Goal: Book appointment/travel/reservation

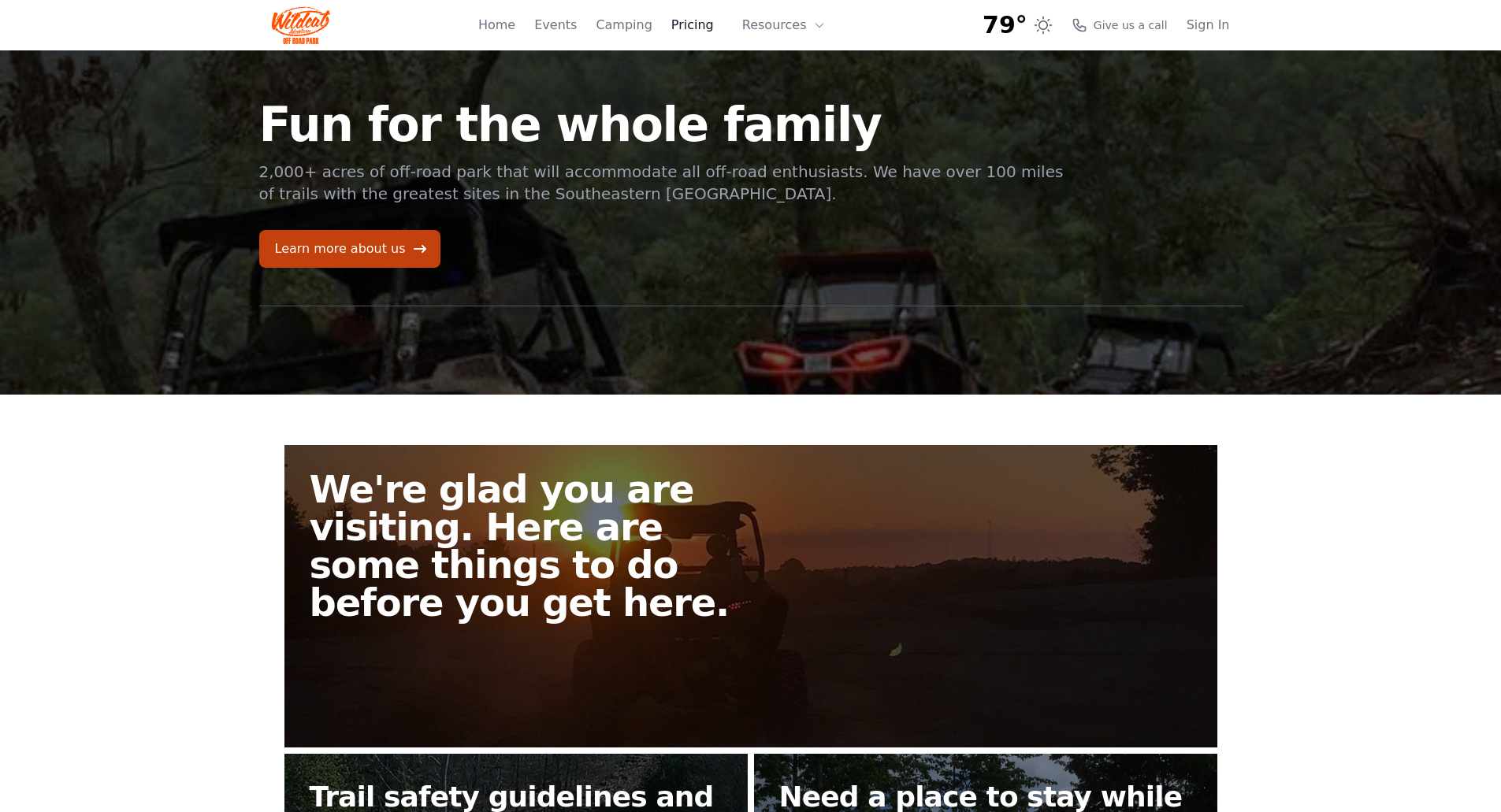
click at [701, 28] on link "Pricing" at bounding box center [693, 25] width 42 height 19
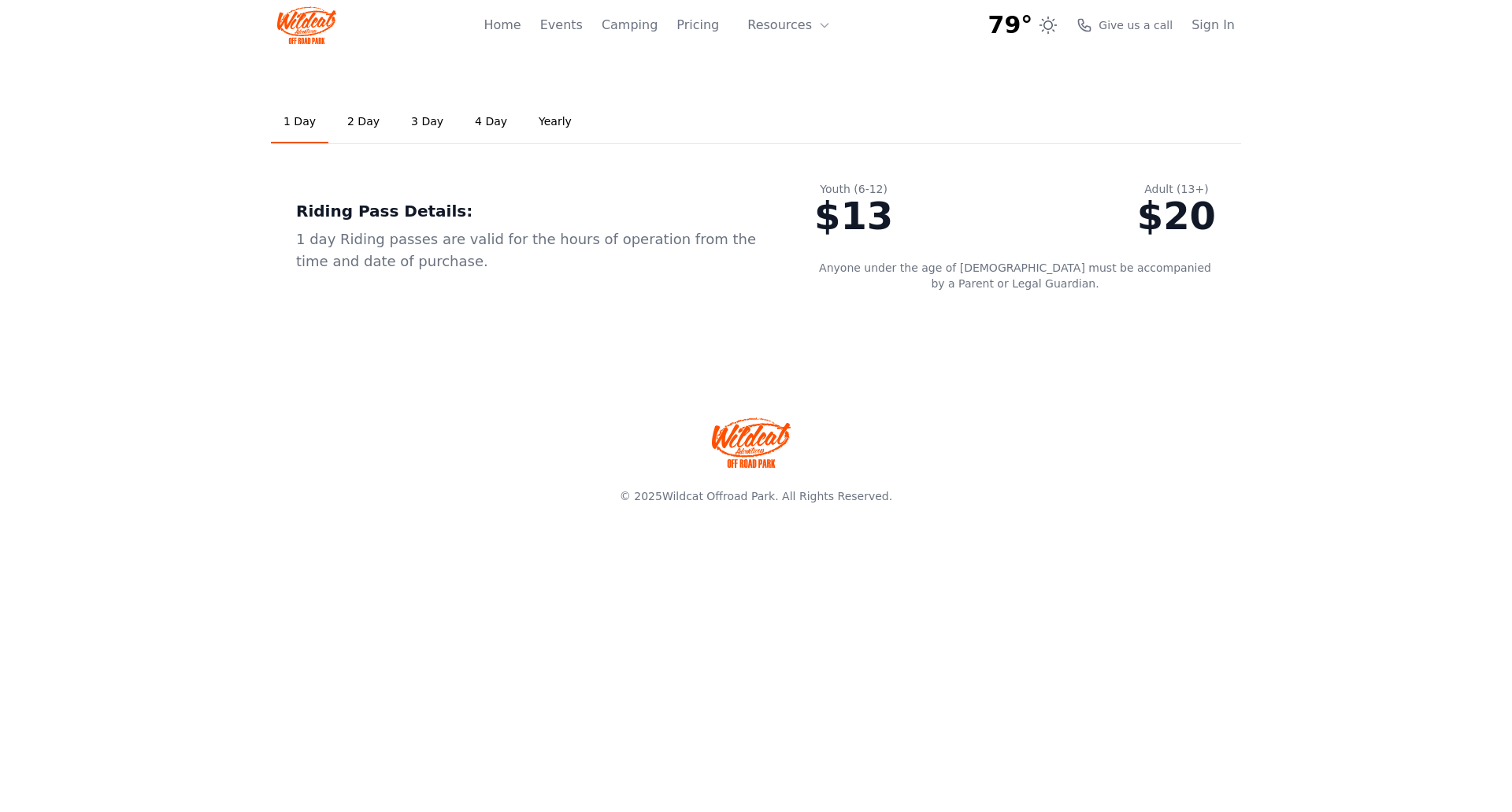
click at [422, 119] on link "3 Day" at bounding box center [428, 122] width 58 height 42
click at [513, 22] on link "Home" at bounding box center [502, 25] width 37 height 19
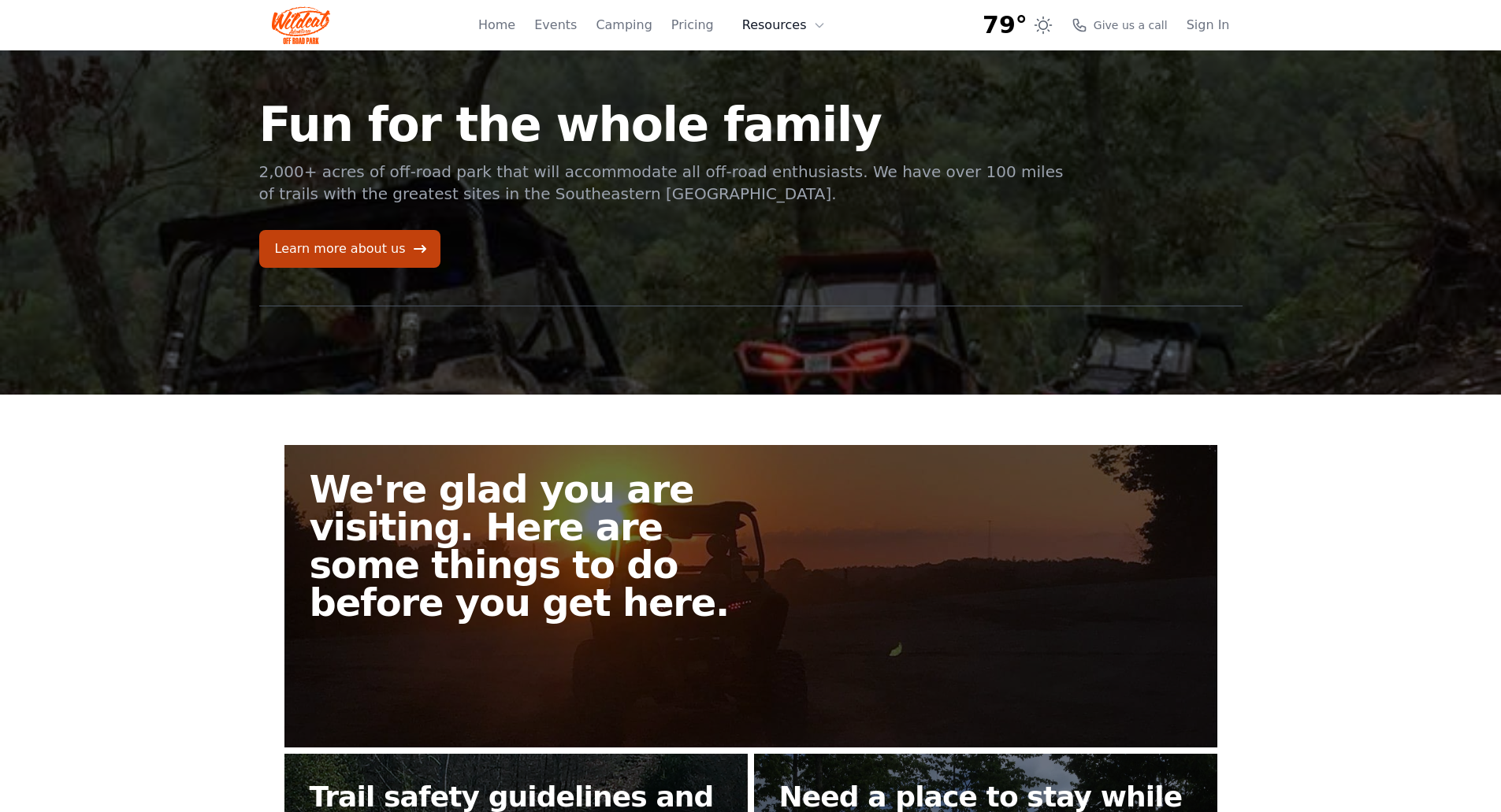
click at [825, 23] on icon at bounding box center [819, 25] width 13 height 13
click at [912, 35] on div "79° 7-Day Forecast Sat 62° 85° Sun 62° 87° Mon 63° 84° Tue 65° 74° Wed 64° 75° …" at bounding box center [750, 25] width 958 height 50
click at [1212, 22] on link "Sign In" at bounding box center [1207, 25] width 43 height 19
click at [300, 32] on img at bounding box center [300, 25] width 59 height 38
click at [301, 11] on img at bounding box center [300, 25] width 59 height 38
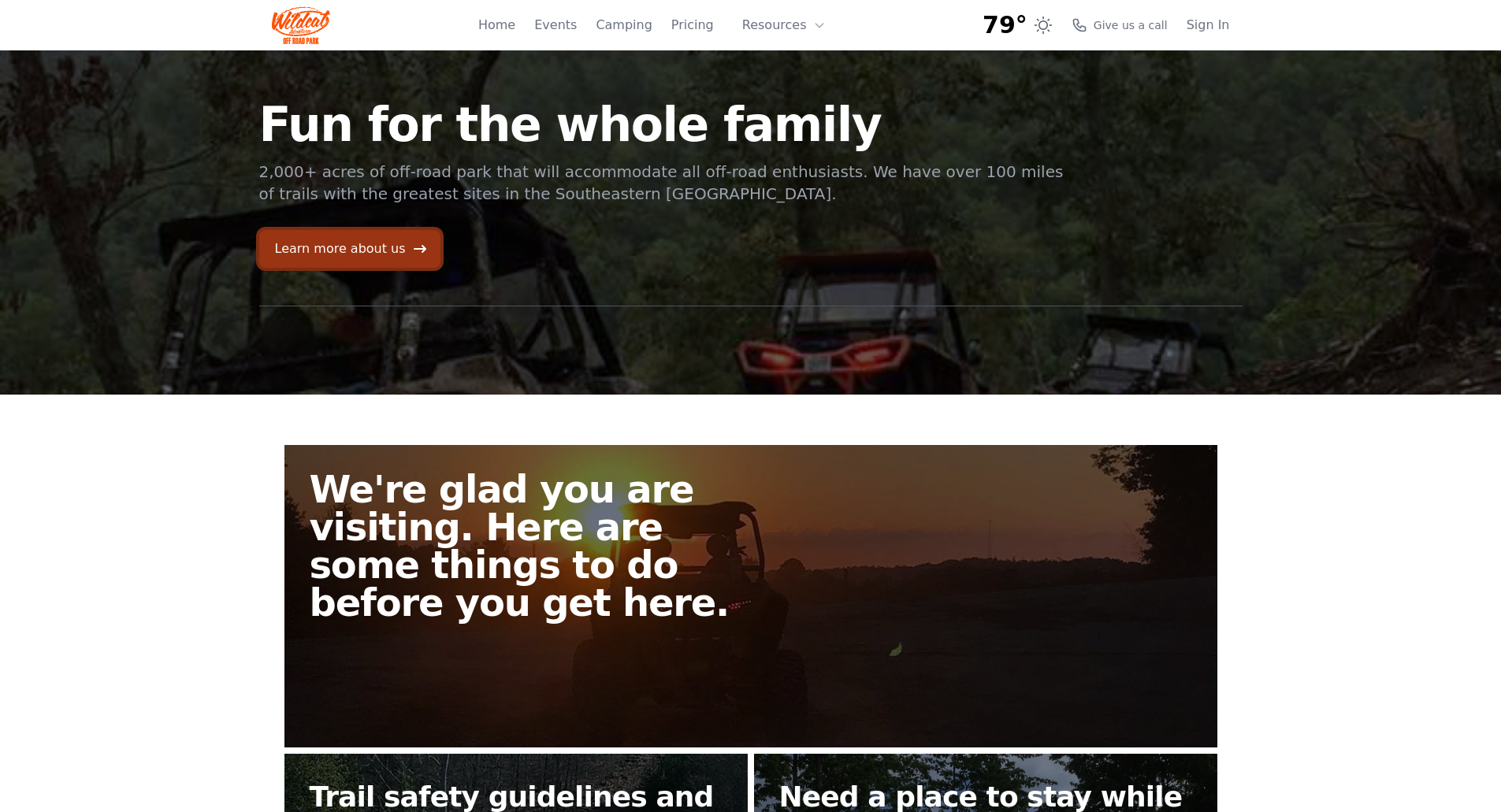
click at [376, 248] on link "Learn more about us" at bounding box center [350, 248] width 182 height 38
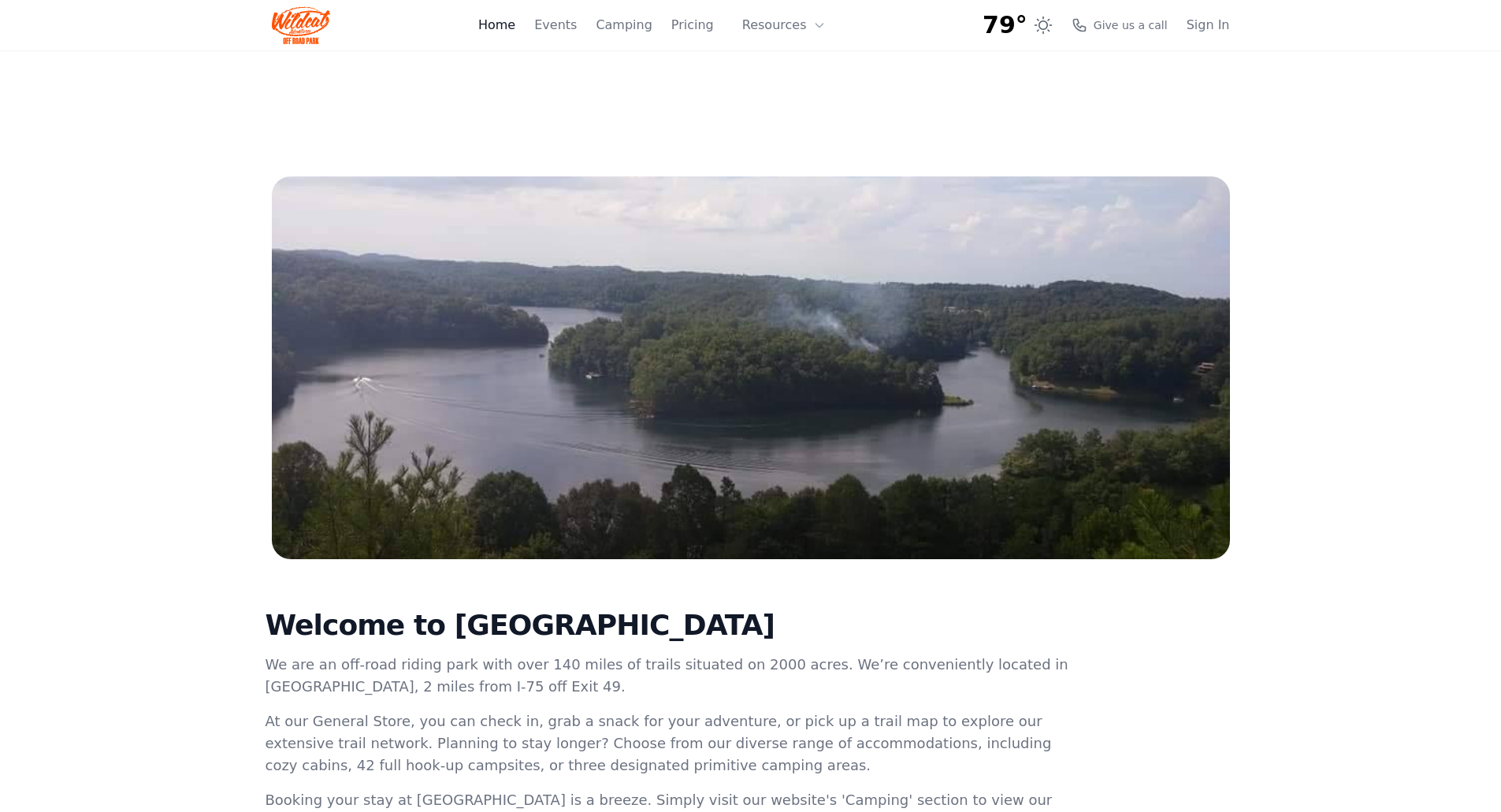
click at [513, 28] on link "Home" at bounding box center [496, 25] width 37 height 19
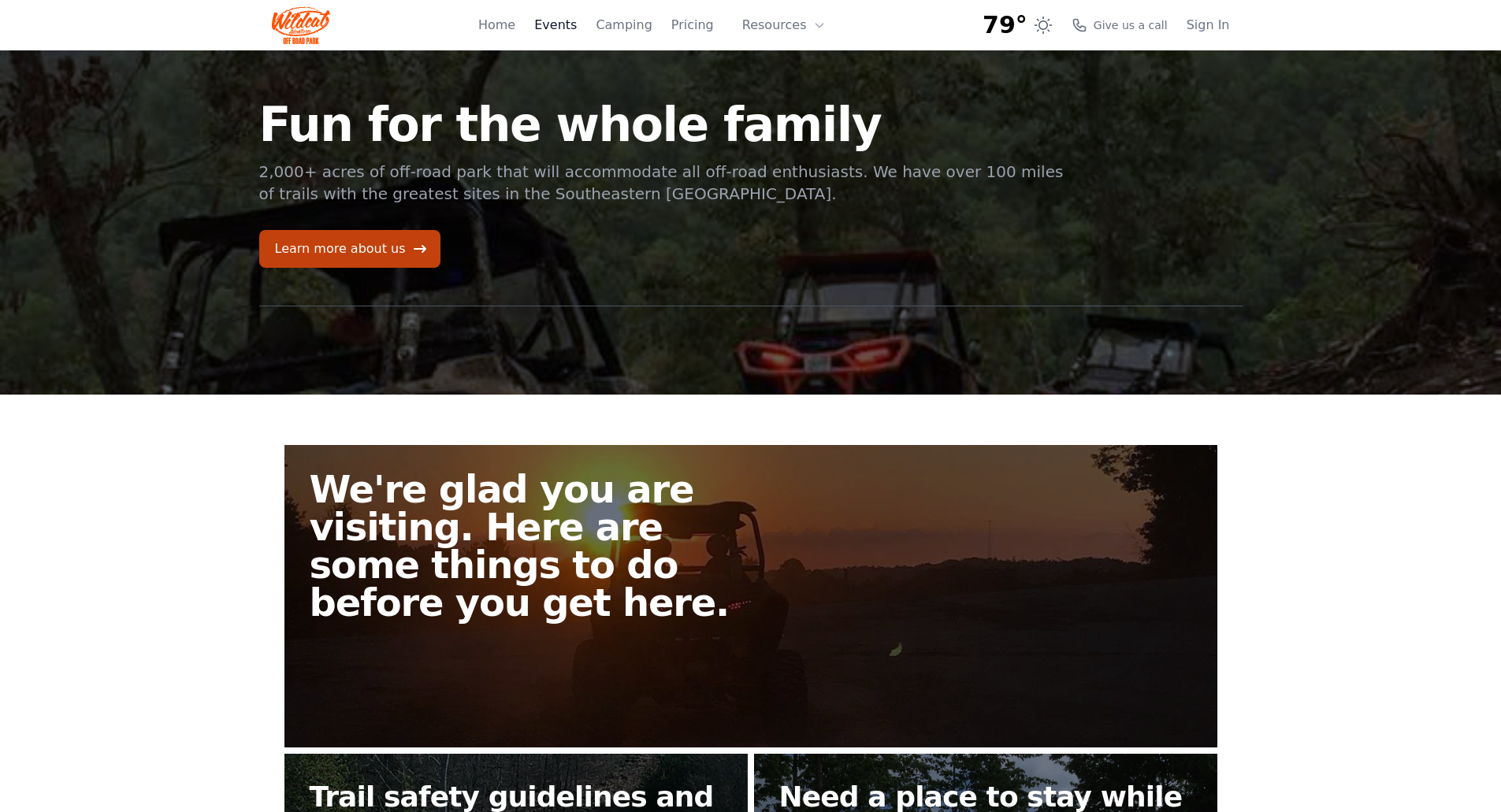
click at [568, 21] on link "Events" at bounding box center [555, 25] width 42 height 19
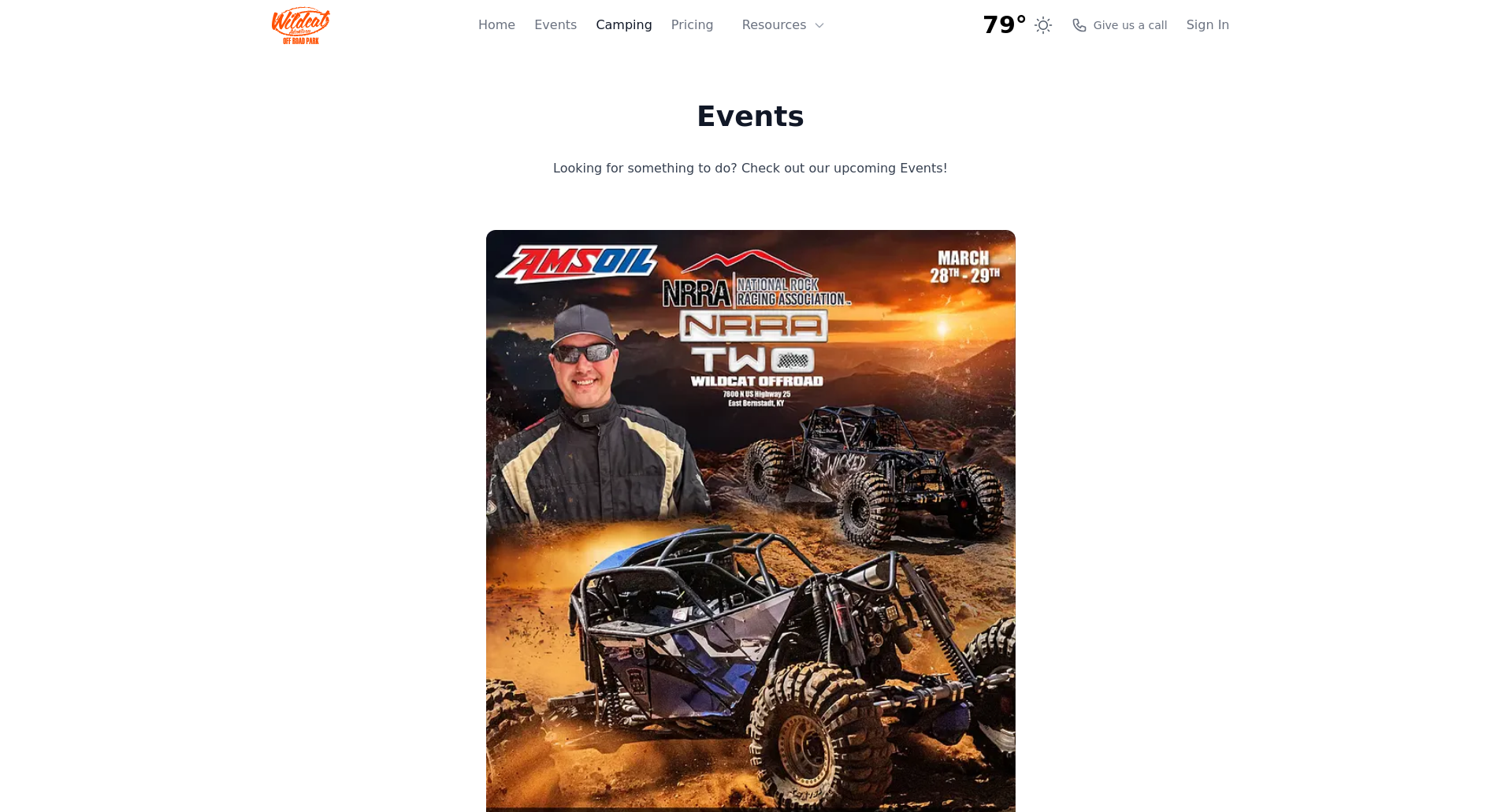
click at [627, 34] on link "Camping" at bounding box center [624, 25] width 56 height 19
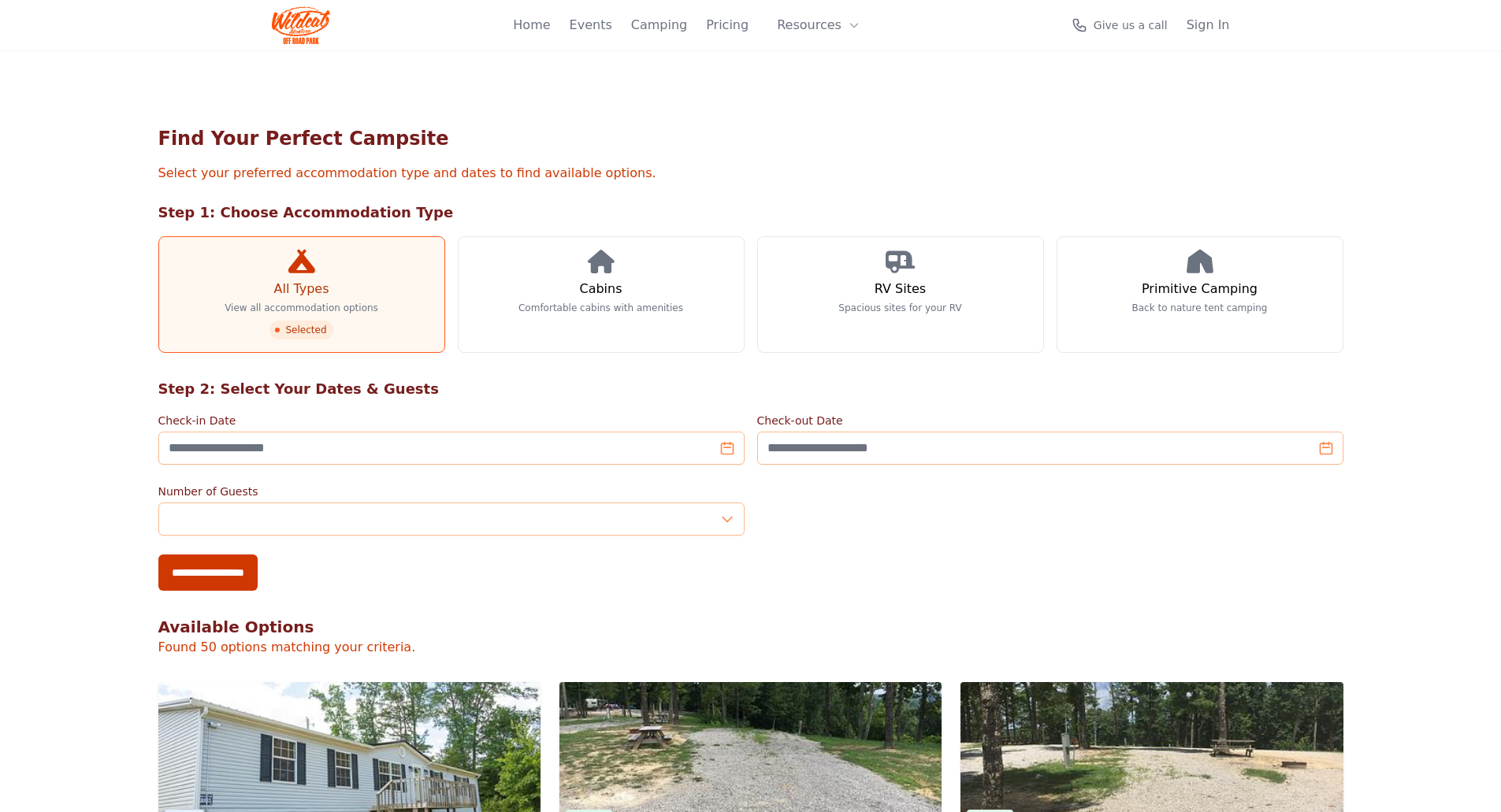
click at [626, 35] on div "Home Events Camping Pricing Resources About FAQ" at bounding box center [692, 25] width 357 height 50
click at [1198, 296] on h3 "Primitive Camping" at bounding box center [1200, 290] width 116 height 19
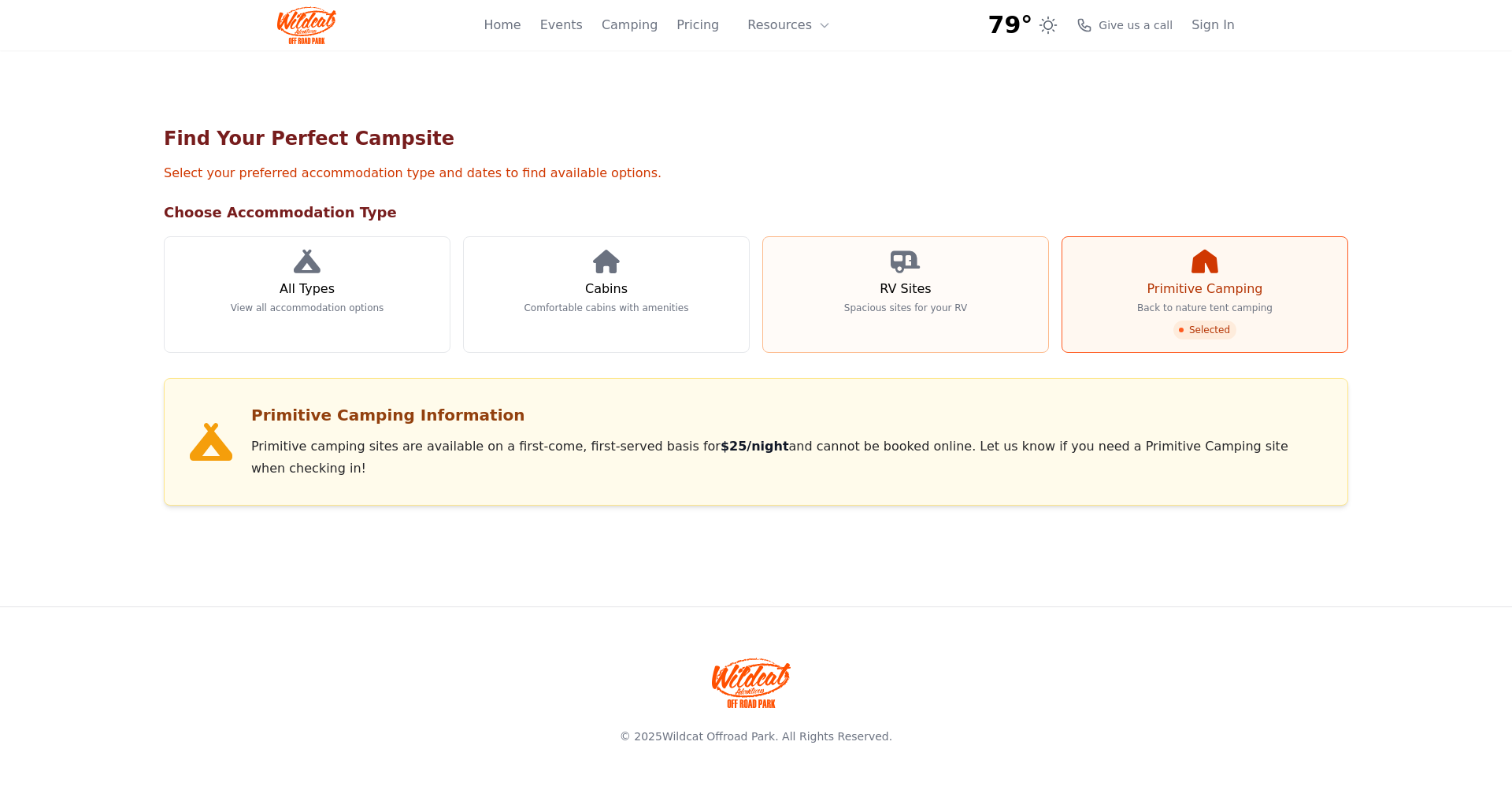
click at [912, 310] on p "Spacious sites for your RV" at bounding box center [905, 307] width 123 height 13
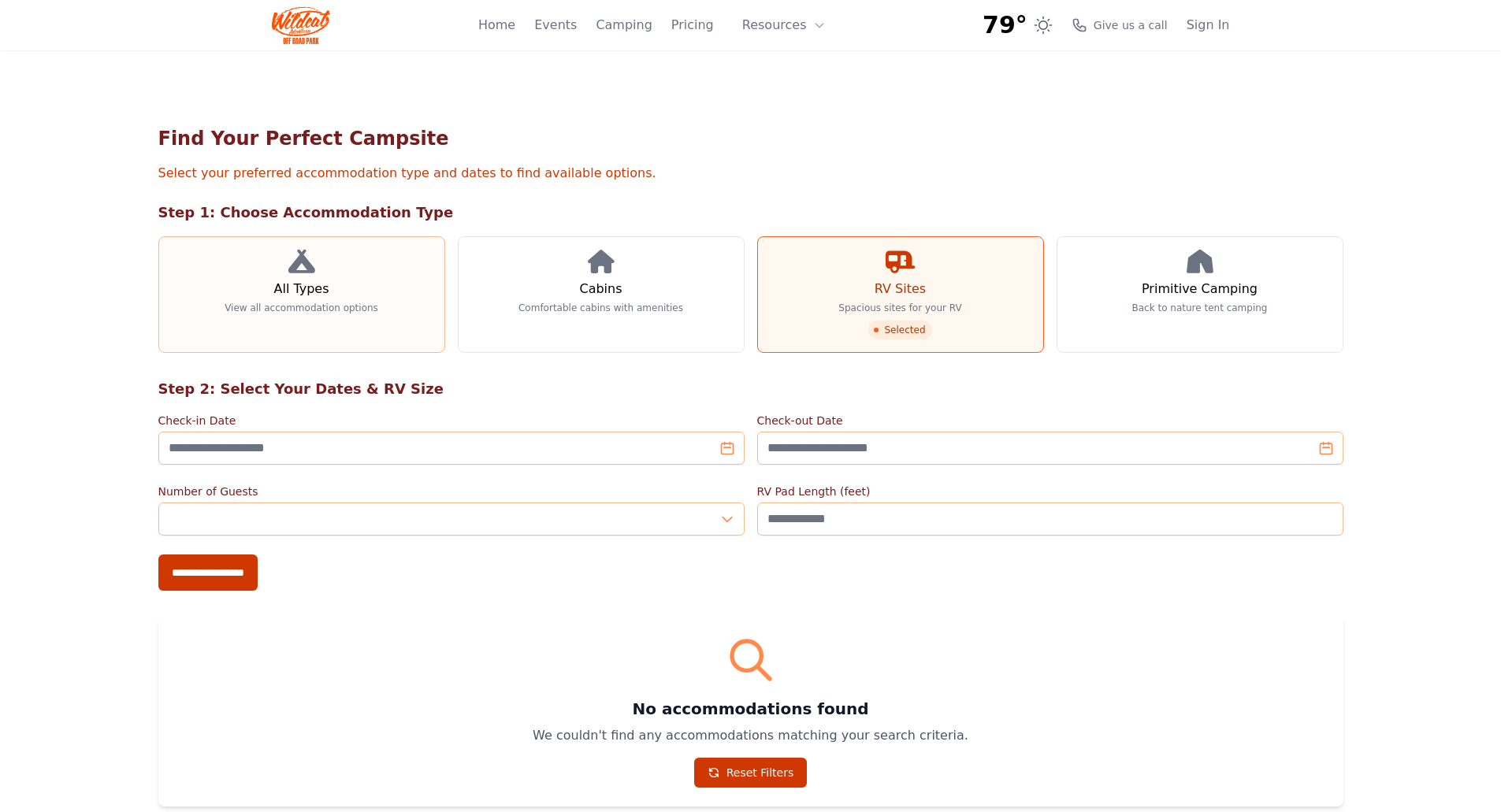
click at [331, 282] on link "All Types View all accommodation options" at bounding box center [301, 294] width 287 height 117
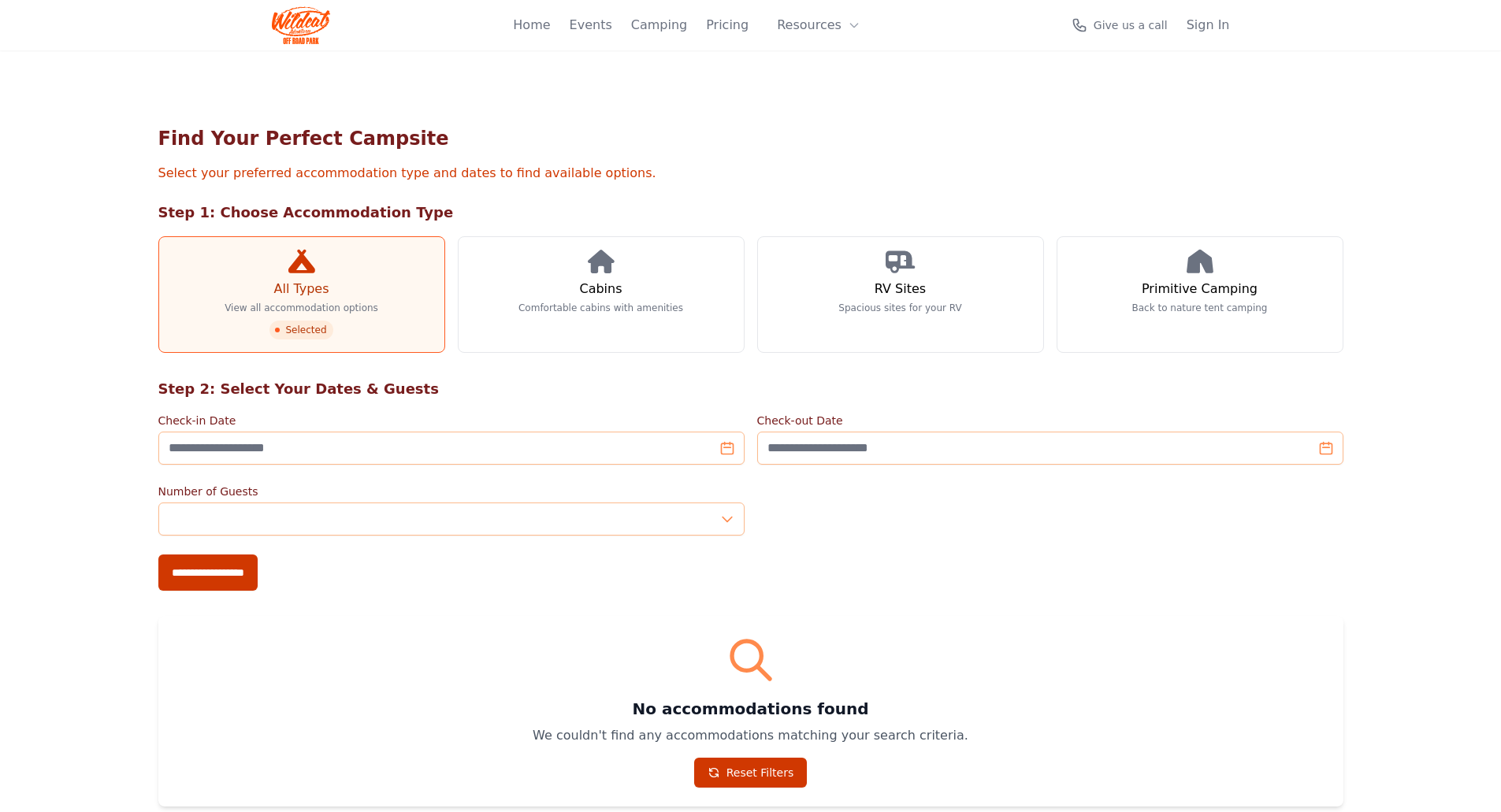
click at [320, 286] on h3 "All Types" at bounding box center [300, 290] width 55 height 19
click at [217, 571] on input "**********" at bounding box center [208, 573] width 99 height 37
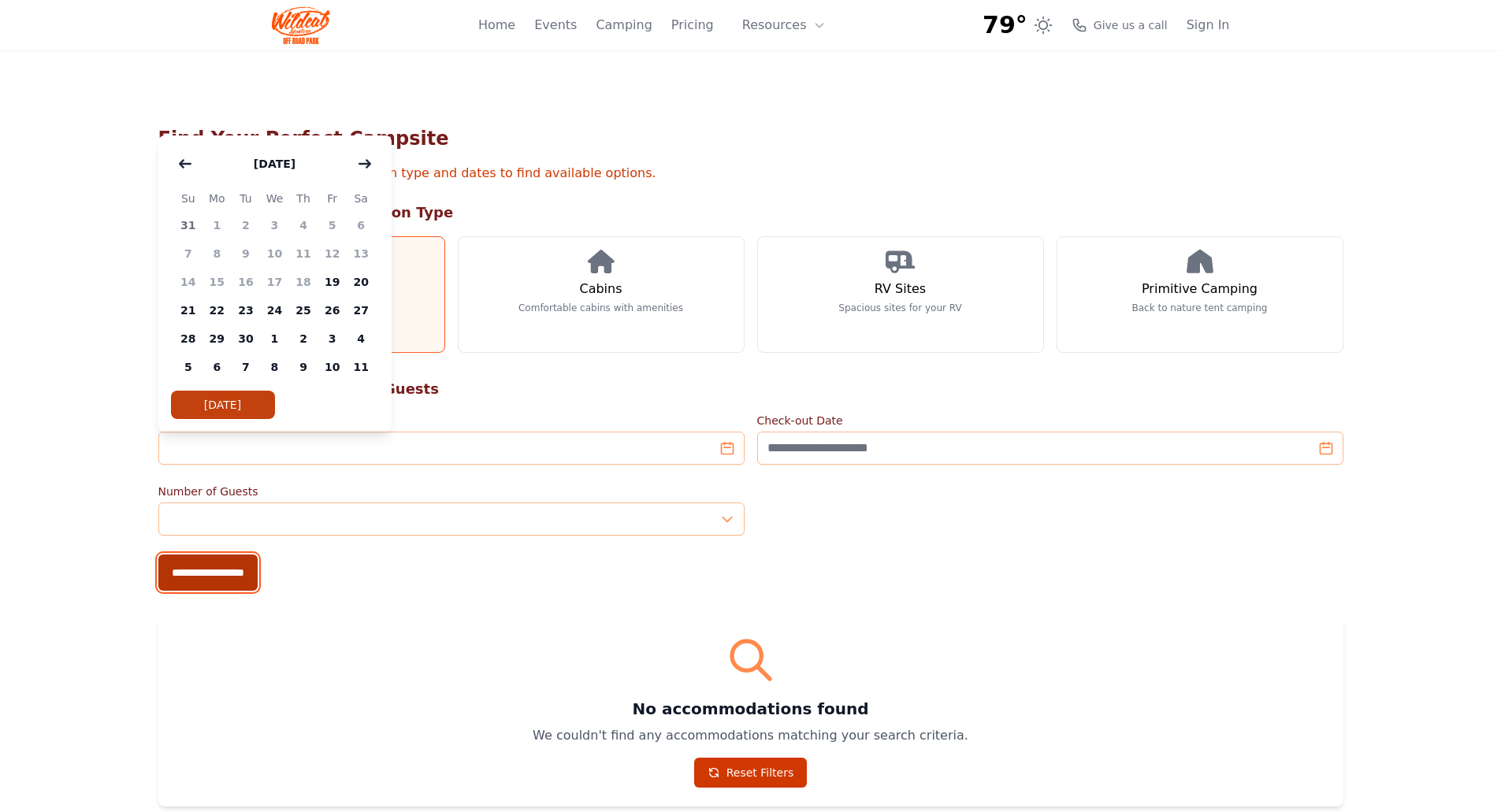
click at [215, 574] on input "**********" at bounding box center [208, 573] width 99 height 37
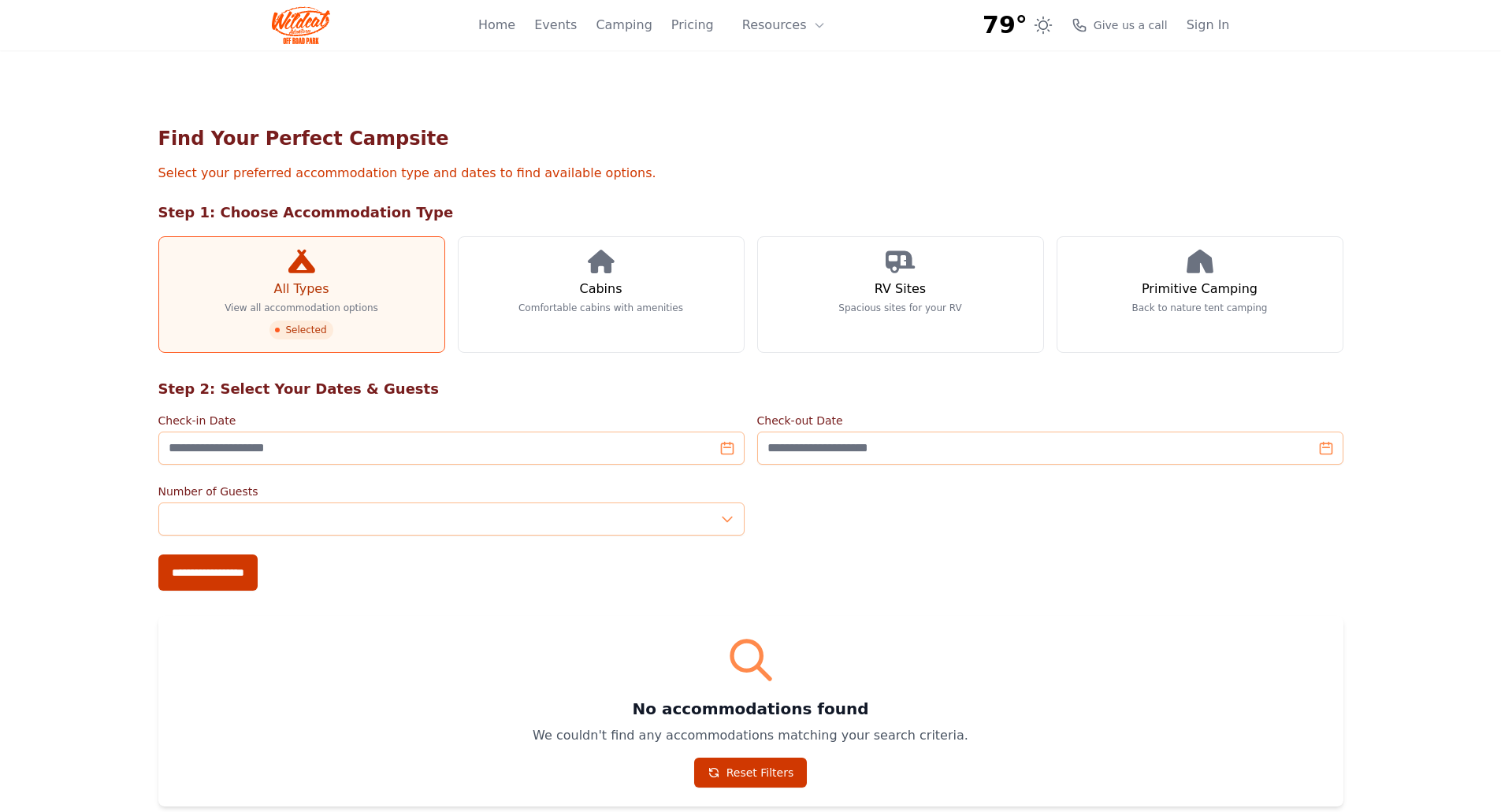
click at [44, 233] on div "Find Your Perfect Campsite Select your preferred accommodation type and dates t…" at bounding box center [750, 466] width 1501 height 832
click at [624, 18] on link "Camping" at bounding box center [624, 25] width 56 height 19
click at [569, 28] on link "Events" at bounding box center [555, 25] width 42 height 19
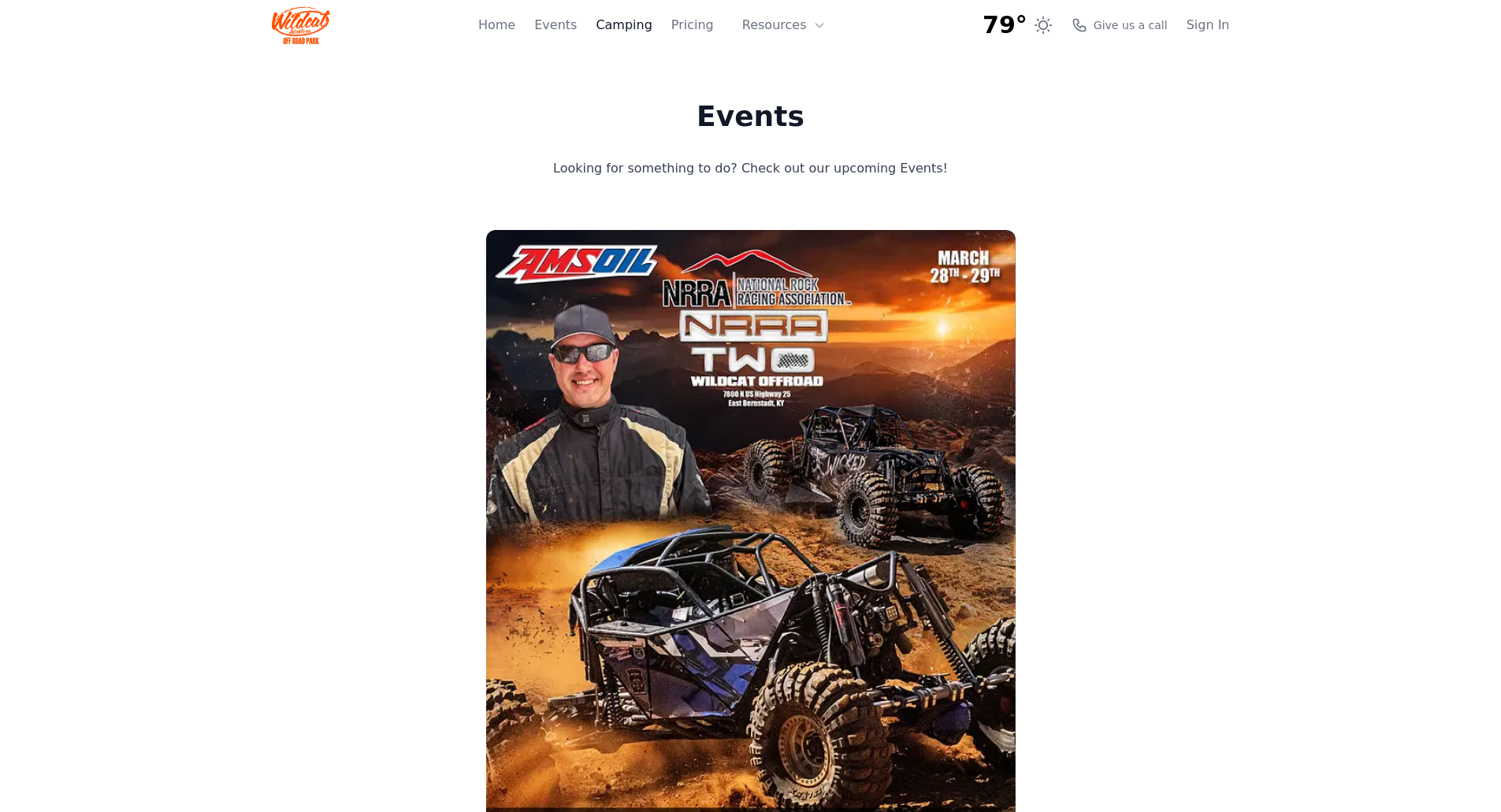
click at [637, 25] on link "Camping" at bounding box center [624, 25] width 56 height 19
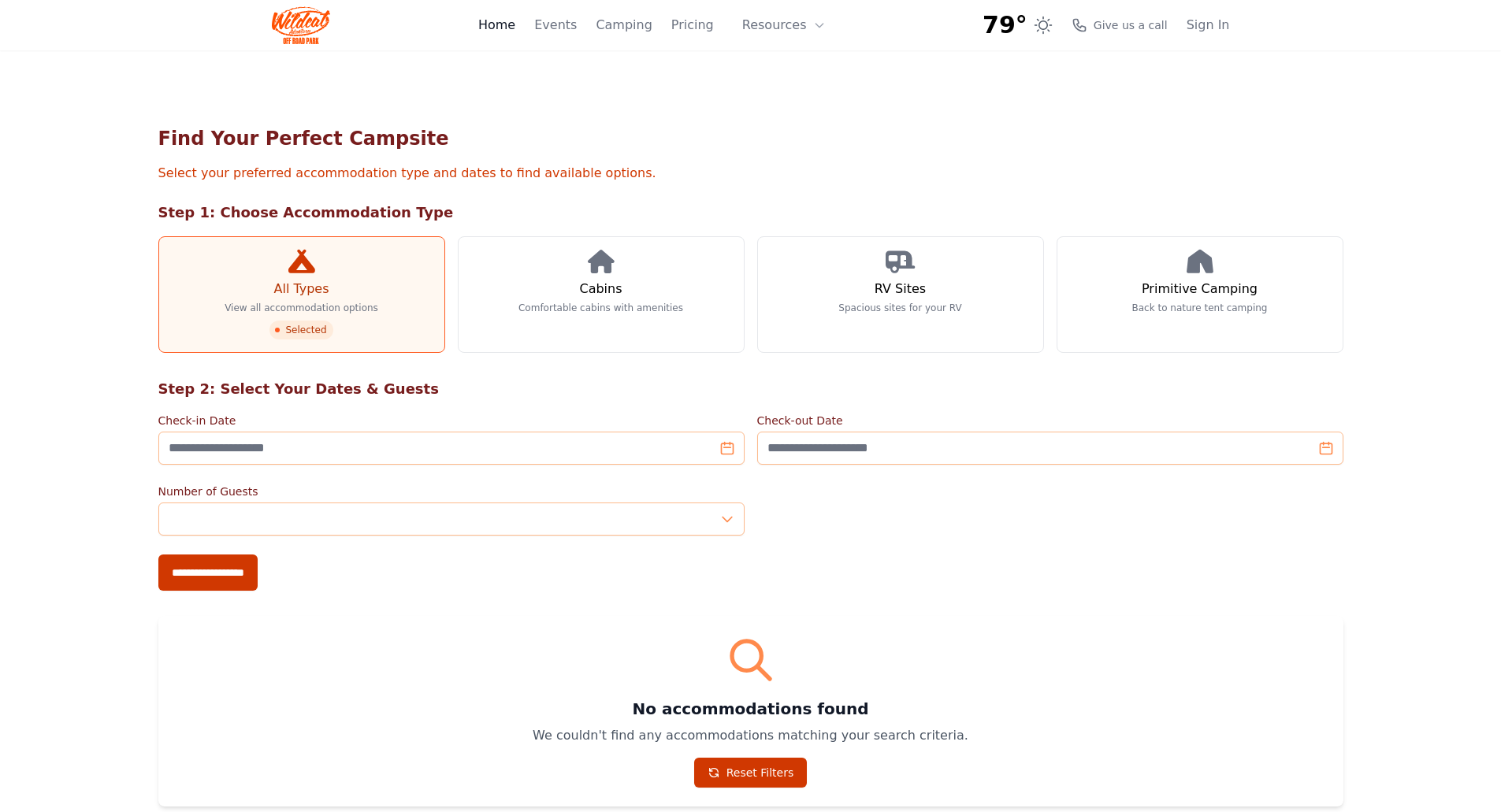
click at [512, 32] on link "Home" at bounding box center [496, 25] width 37 height 19
